Goal: Task Accomplishment & Management: Manage account settings

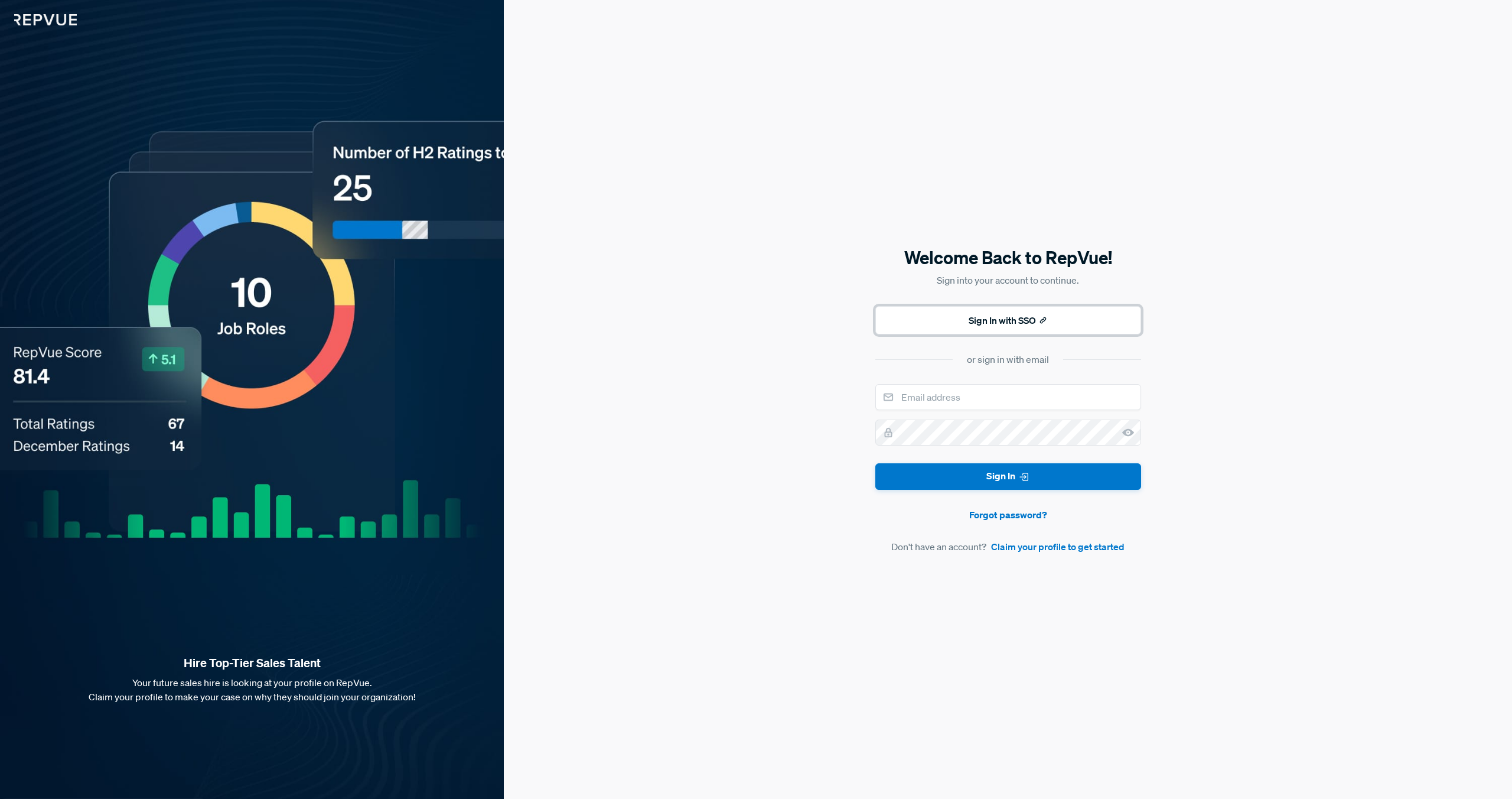
click at [965, 319] on button "Sign In with SSO" at bounding box center [1008, 320] width 266 height 28
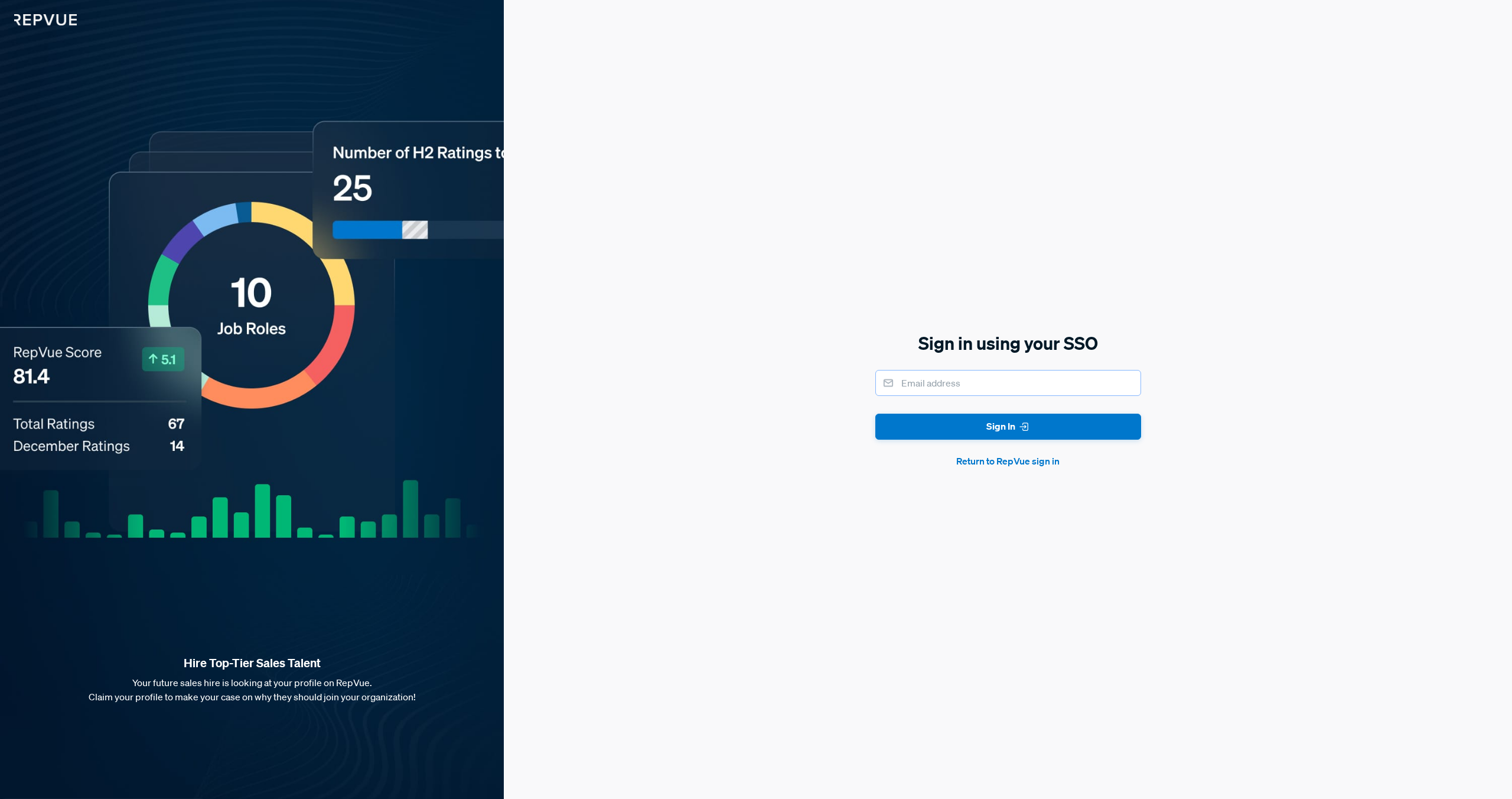
click at [947, 389] on input "email" at bounding box center [1008, 383] width 266 height 26
click at [963, 427] on button "Sign In" at bounding box center [1008, 427] width 266 height 27
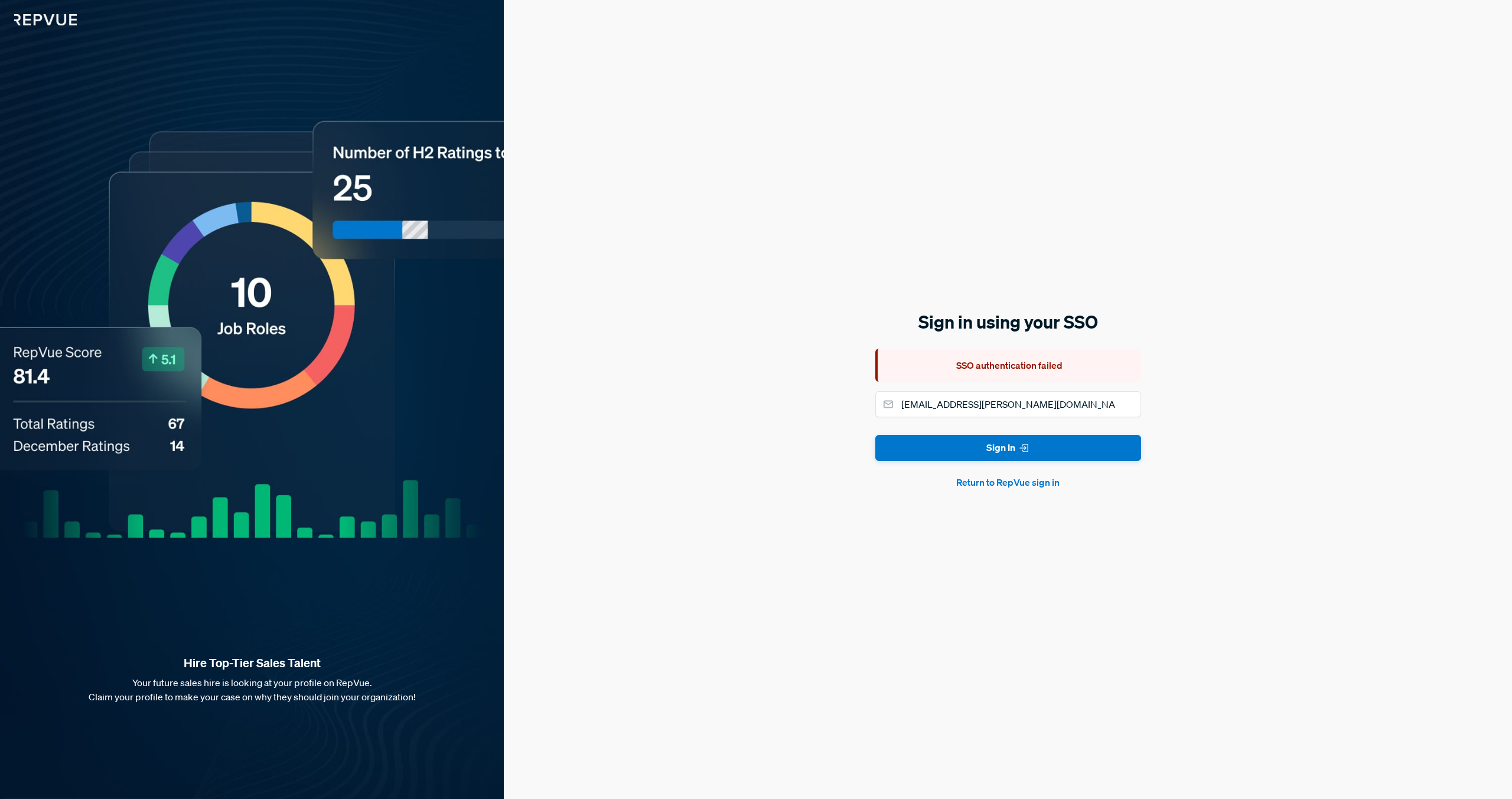
click at [996, 494] on div "Sign in using your SSO SSO authentication failed [EMAIL_ADDRESS][PERSON_NAME][D…" at bounding box center [1007, 400] width 1008 height 799
click at [998, 486] on button "Return to RepVue sign in" at bounding box center [1008, 481] width 266 height 14
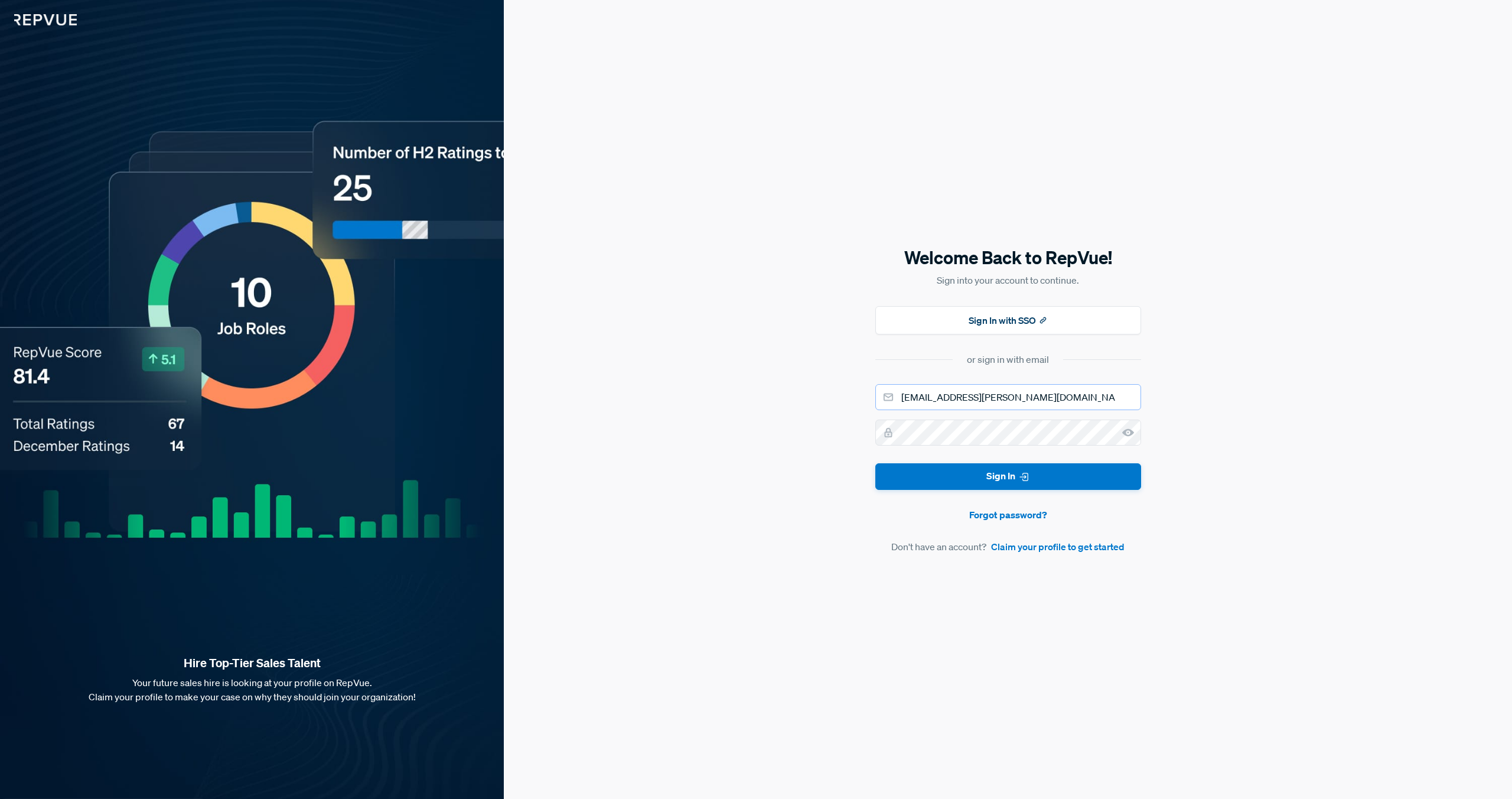
click at [943, 401] on input "[EMAIL_ADDRESS][PERSON_NAME][DOMAIN_NAME]" at bounding box center [1008, 397] width 266 height 26
click at [945, 400] on input "[EMAIL_ADDRESS][DOMAIN_NAME]" at bounding box center [1008, 397] width 266 height 26
type input "[EMAIL_ADDRESS][DOMAIN_NAME]"
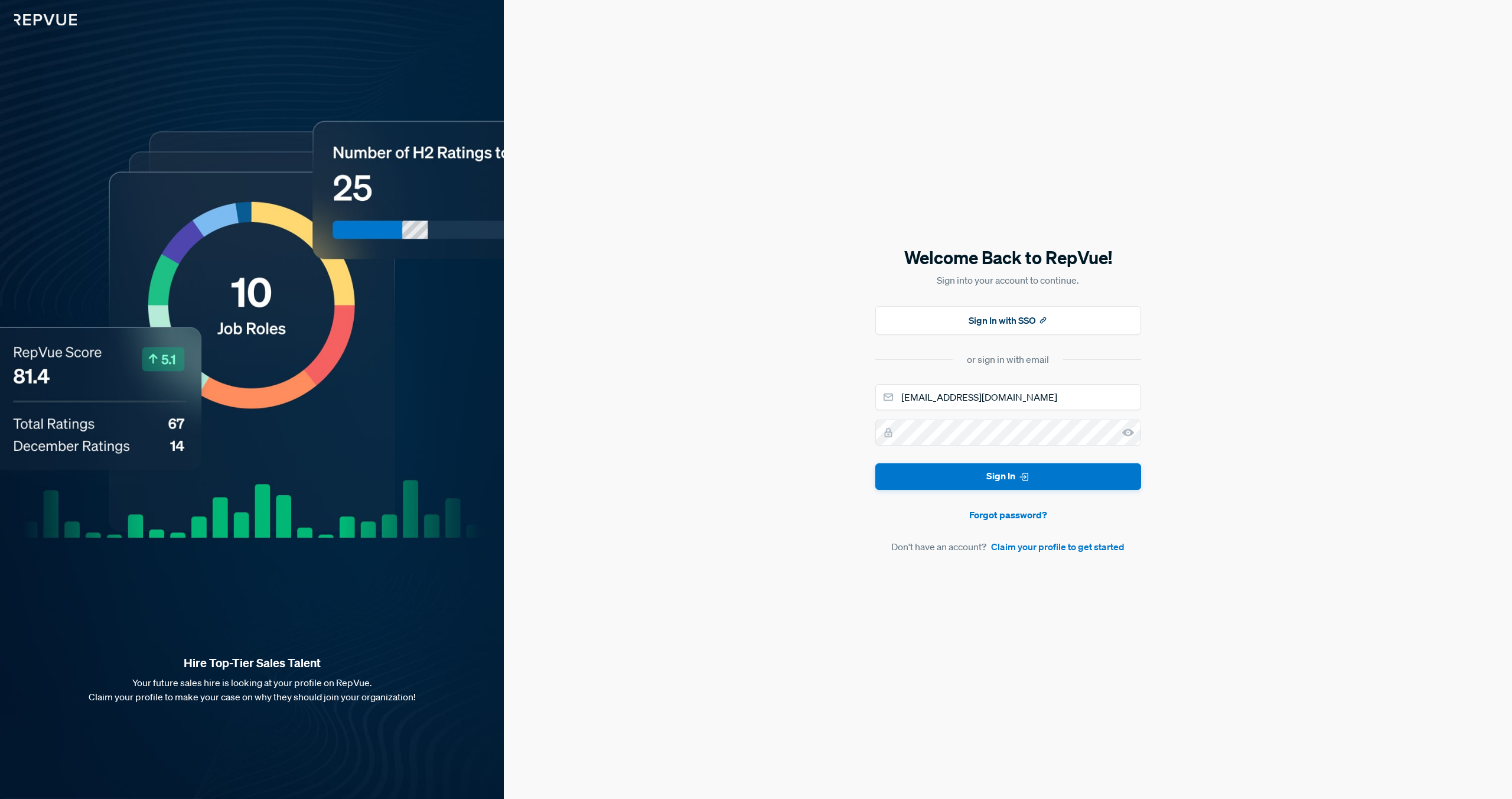
click at [1125, 432] on use at bounding box center [1128, 433] width 12 height 7
click at [1019, 481] on icon "submit" at bounding box center [1024, 477] width 12 height 12
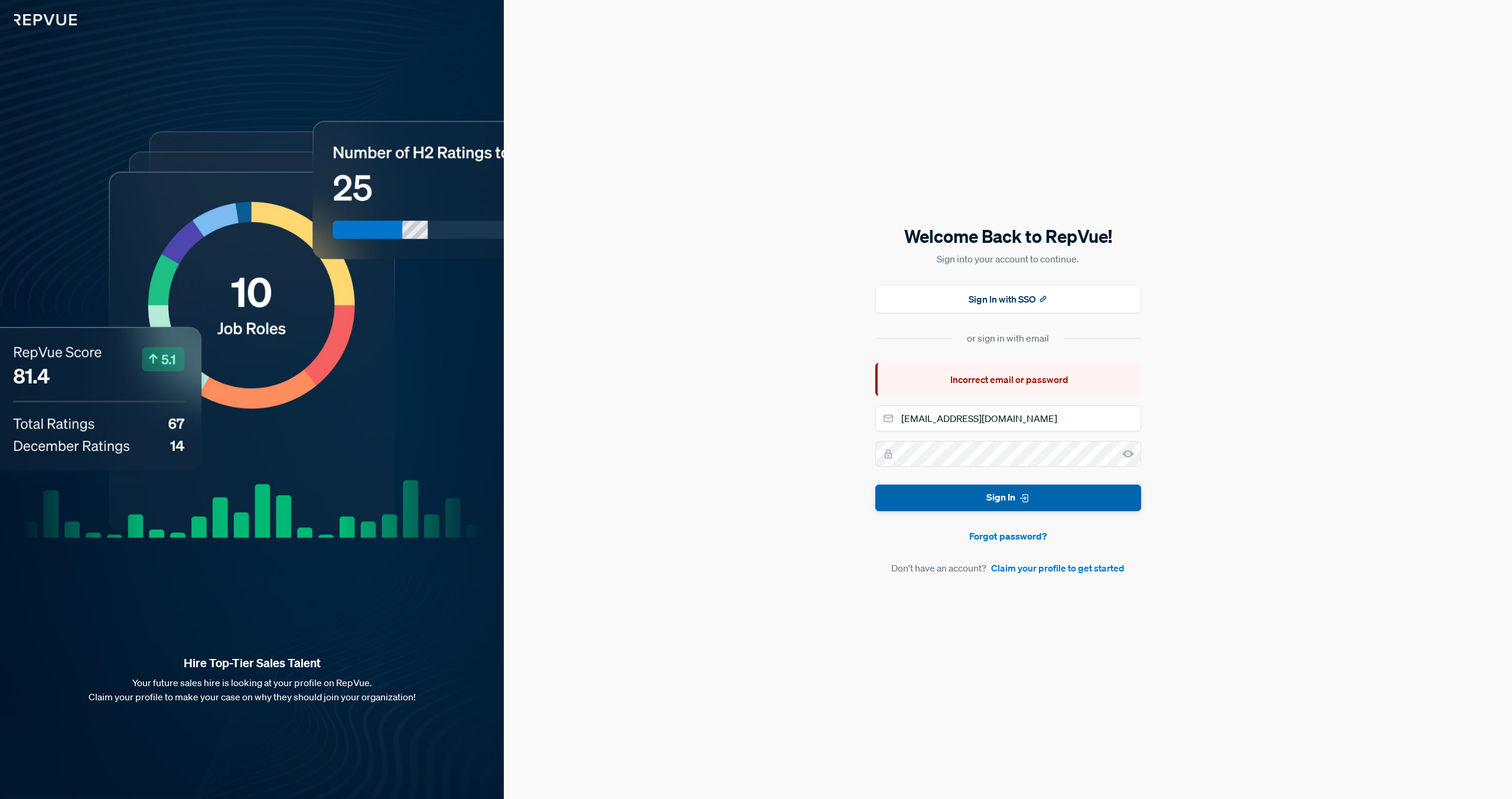
click at [982, 501] on button "Sign In" at bounding box center [1008, 497] width 266 height 27
click at [1020, 504] on icon "submit" at bounding box center [1024, 498] width 12 height 12
